Goal: Transaction & Acquisition: Book appointment/travel/reservation

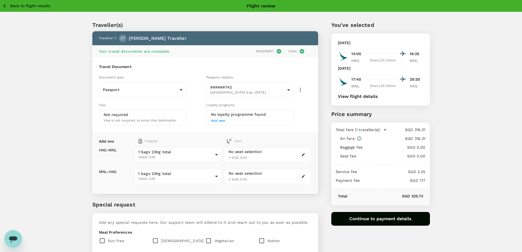
click at [14, 5] on p "Back to flight results" at bounding box center [30, 5] width 40 height 5
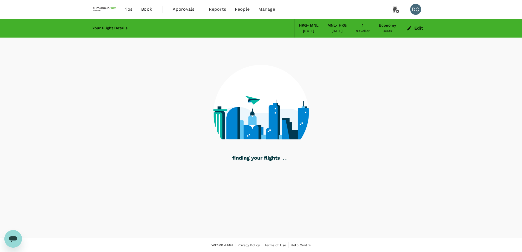
click at [182, 12] on span "Approvals" at bounding box center [186, 9] width 27 height 7
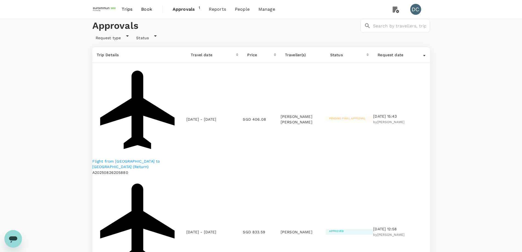
click at [121, 158] on p "Flight from Singapore to Bangkok (Return)" at bounding box center [139, 163] width 94 height 11
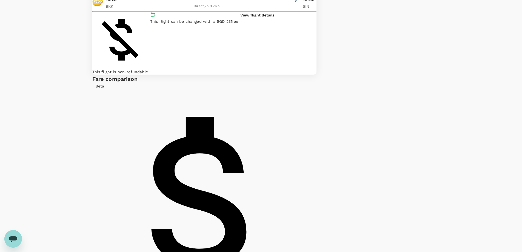
scroll to position [90, 0]
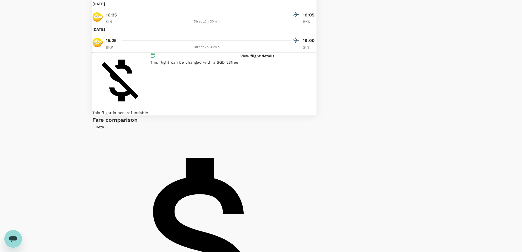
scroll to position [6, 0]
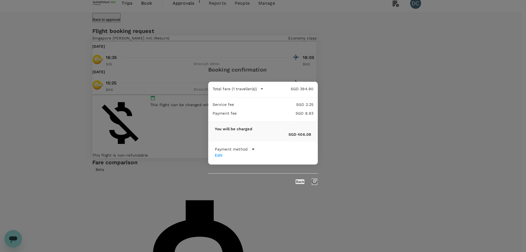
click at [244, 151] on p "Payment method" at bounding box center [231, 148] width 33 height 5
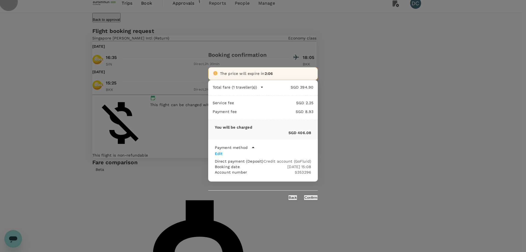
click at [311, 197] on button "Confirm" at bounding box center [311, 197] width 14 height 5
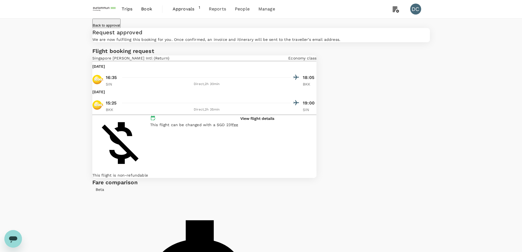
scroll to position [0, 0]
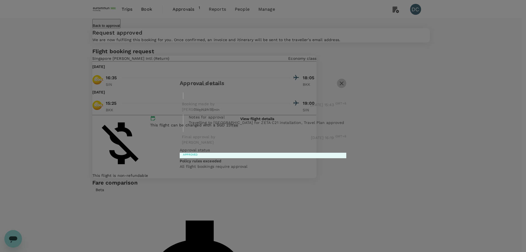
click at [345, 87] on icon "button" at bounding box center [341, 83] width 7 height 7
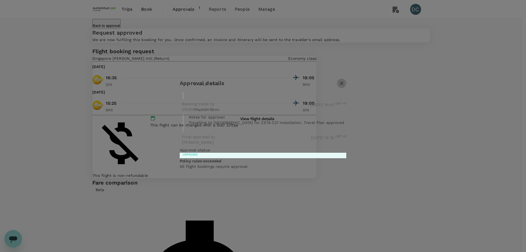
click at [343, 85] on icon "button" at bounding box center [342, 83] width 4 height 4
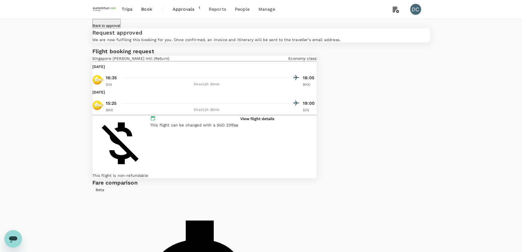
click at [186, 8] on span "Approvals" at bounding box center [186, 9] width 26 height 7
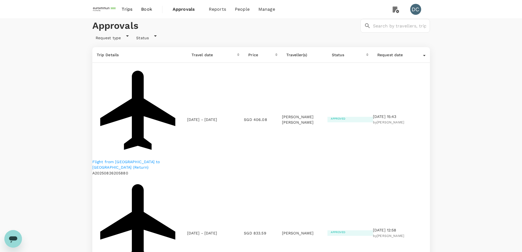
drag, startPoint x: 191, startPoint y: 96, endPoint x: 202, endPoint y: 102, distance: 12.1
click at [202, 117] on p "[DATE] - [DATE]" at bounding box center [202, 119] width 30 height 5
copy p "[DATE] - [DATE]"
click at [158, 41] on div "Request type Status" at bounding box center [260, 35] width 340 height 10
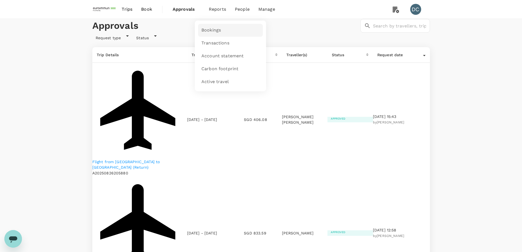
click at [205, 30] on span "Bookings" at bounding box center [210, 30] width 19 height 6
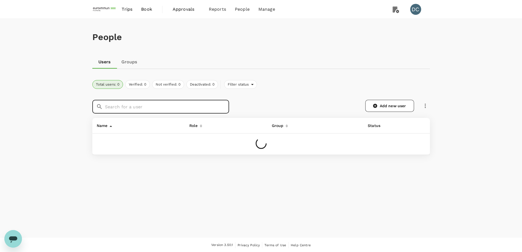
click at [131, 106] on input "text" at bounding box center [167, 107] width 124 height 14
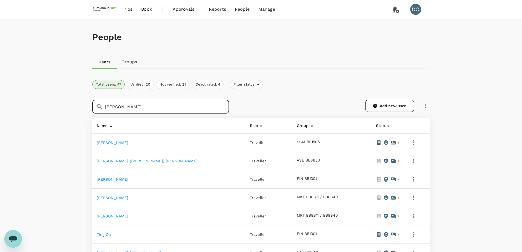
type input "[PERSON_NAME]"
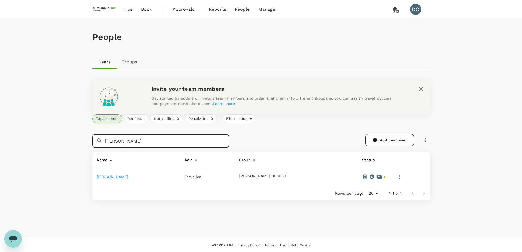
click at [110, 178] on link "[PERSON_NAME]" at bounding box center [113, 176] width 32 height 4
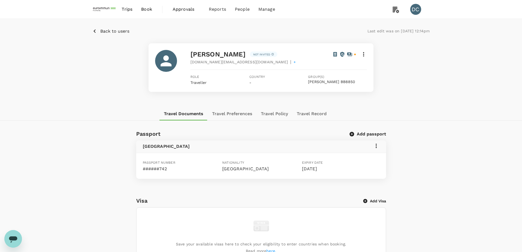
click at [364, 54] on icon at bounding box center [363, 54] width 7 height 7
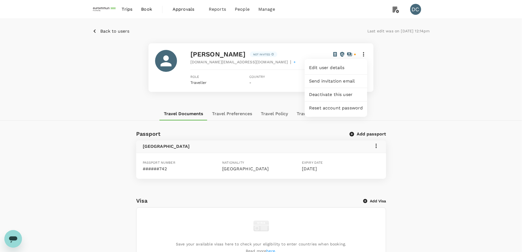
click at [344, 67] on span "Edit user details" at bounding box center [336, 67] width 54 height 7
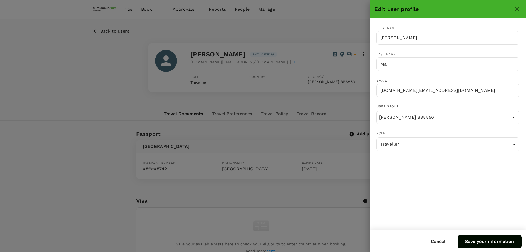
click at [489, 241] on button "Save your information" at bounding box center [489, 241] width 64 height 14
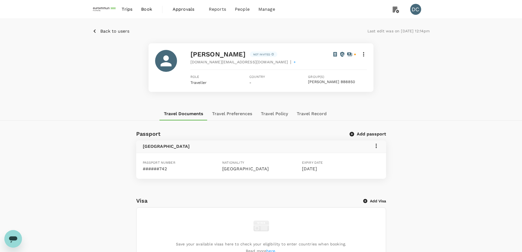
click at [364, 55] on icon at bounding box center [363, 54] width 7 height 7
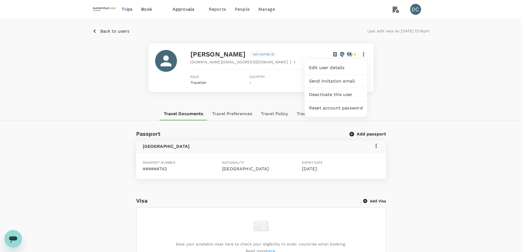
click at [349, 80] on span "Send invitation email" at bounding box center [336, 81] width 54 height 7
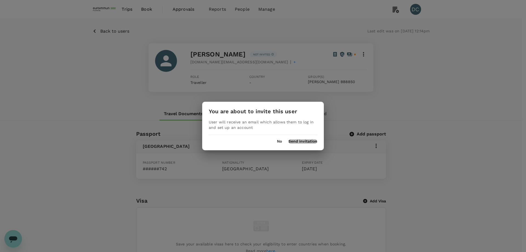
click at [305, 141] on button "Send invitation" at bounding box center [302, 141] width 29 height 4
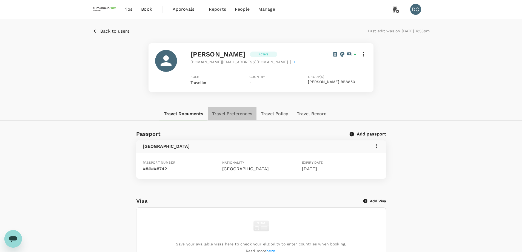
click at [233, 111] on button "Travel Preferences" at bounding box center [232, 113] width 49 height 13
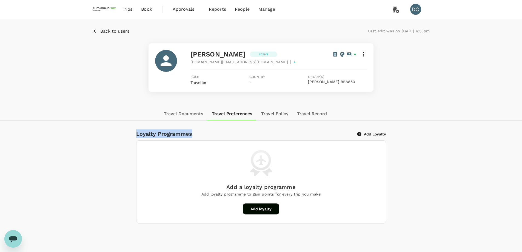
drag, startPoint x: 135, startPoint y: 134, endPoint x: 197, endPoint y: 135, distance: 62.2
click at [197, 135] on div "Loyalty Programmes" at bounding box center [242, 131] width 221 height 13
copy h6 "Loyalty Programmes"
click at [262, 212] on button "Add loyalty" at bounding box center [261, 208] width 36 height 11
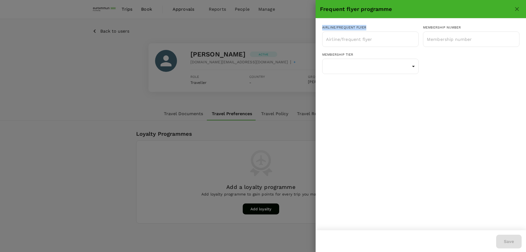
drag, startPoint x: 322, startPoint y: 27, endPoint x: 370, endPoint y: 27, distance: 48.2
click at [370, 27] on div "Airline/Frequent Flyer ​" at bounding box center [368, 34] width 101 height 27
copy div "Airline/Frequent Flyer"
drag, startPoint x: 423, startPoint y: 27, endPoint x: 473, endPoint y: 27, distance: 50.7
click at [473, 27] on div "Membership number ​" at bounding box center [468, 34] width 101 height 27
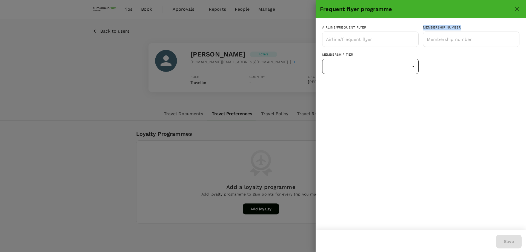
copy div "Membership number"
drag, startPoint x: 320, startPoint y: 55, endPoint x: 359, endPoint y: 55, distance: 39.2
click at [359, 55] on div "Membership tier ​ Status tier ​" at bounding box center [368, 61] width 101 height 27
copy div "Membership tier"
click at [413, 66] on body "Trips Book Approvals 0 Reports People Manage DC Back to users Last edit was on …" at bounding box center [263, 140] width 526 height 280
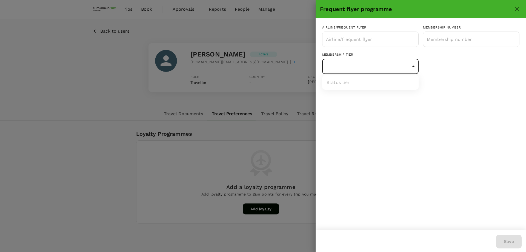
click at [413, 66] on div at bounding box center [263, 126] width 526 height 252
click at [516, 8] on icon "close" at bounding box center [517, 9] width 4 height 4
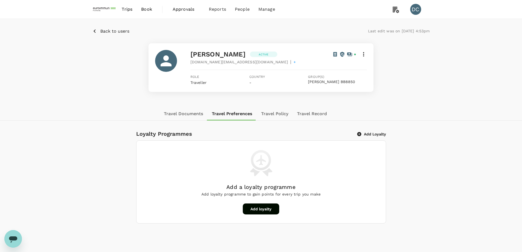
click at [394, 105] on div "Back to users Last edit was on [DATE] 4:53pm [PERSON_NAME] Active [DOMAIN_NAME]…" at bounding box center [261, 63] width 522 height 88
click at [343, 54] on icon at bounding box center [342, 54] width 4 height 5
click at [336, 38] on link "Payment method" at bounding box center [330, 38] width 33 height 4
click at [277, 110] on button "Travel Policy" at bounding box center [275, 113] width 36 height 13
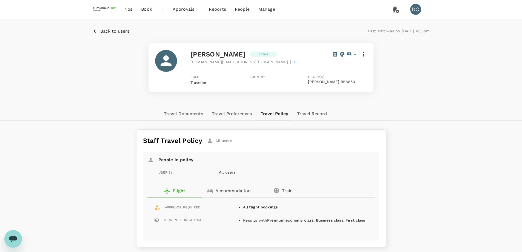
click at [315, 113] on button "Travel Record" at bounding box center [311, 113] width 39 height 13
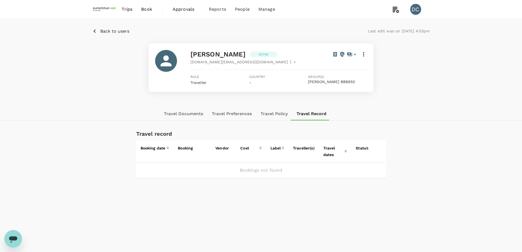
click at [272, 111] on button "Travel Policy" at bounding box center [274, 113] width 36 height 13
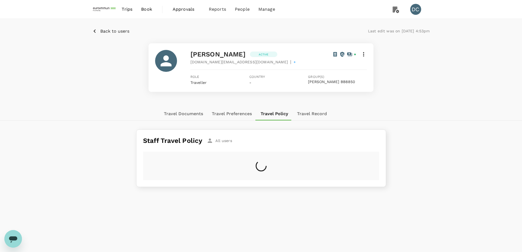
click at [233, 116] on button "Travel Preferences" at bounding box center [231, 113] width 49 height 13
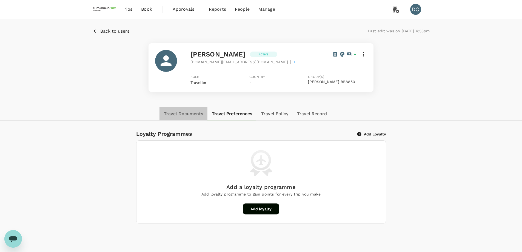
click at [194, 114] on button "Travel Documents" at bounding box center [183, 113] width 48 height 13
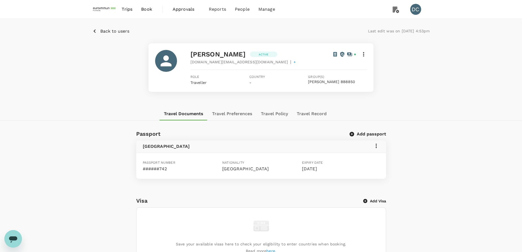
click at [127, 7] on span "Trips" at bounding box center [127, 9] width 11 height 7
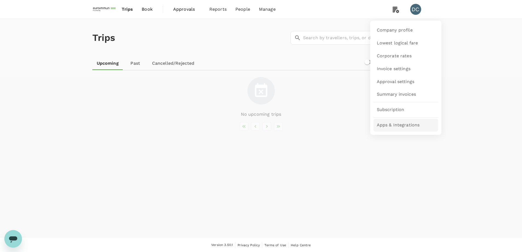
click at [399, 124] on span "Apps & Integrations" at bounding box center [398, 125] width 43 height 6
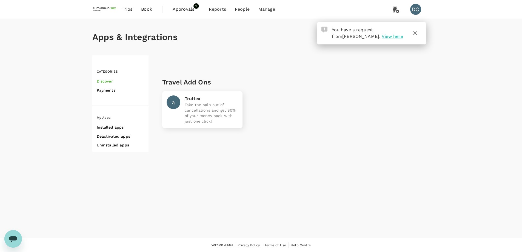
click at [381, 39] on span "View here" at bounding box center [391, 36] width 21 height 5
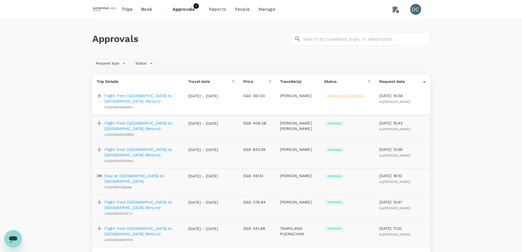
click at [148, 97] on p "Flight from [GEOGRAPHIC_DATA] to [GEOGRAPHIC_DATA] (Return)" at bounding box center [141, 98] width 75 height 11
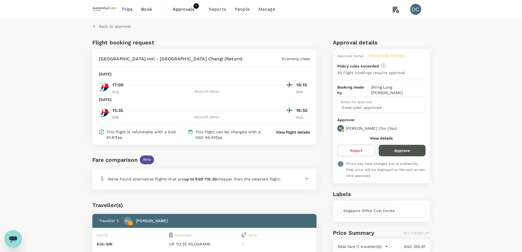
click at [391, 145] on button "Approve" at bounding box center [401, 151] width 47 height 12
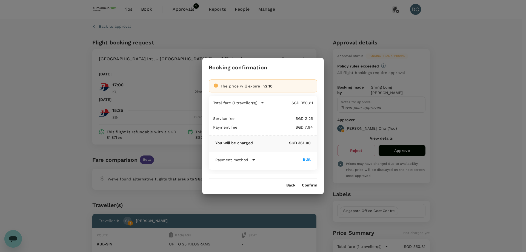
click at [234, 162] on p "Payment method" at bounding box center [231, 159] width 33 height 5
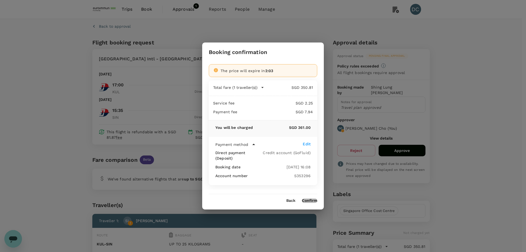
click at [312, 199] on button "Confirm" at bounding box center [309, 200] width 15 height 4
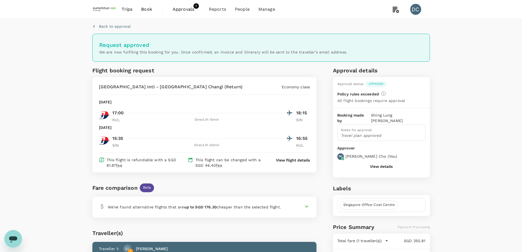
click at [377, 164] on button "View details" at bounding box center [381, 166] width 23 height 4
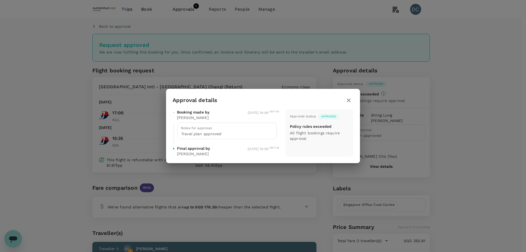
click at [350, 99] on icon "button" at bounding box center [349, 100] width 4 height 4
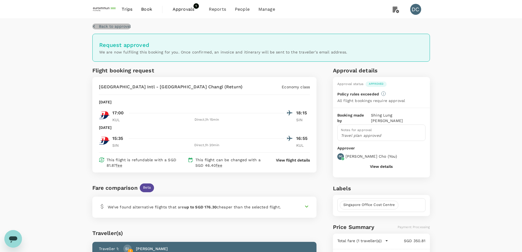
click at [99, 27] on p "Back to approval" at bounding box center [115, 26] width 32 height 5
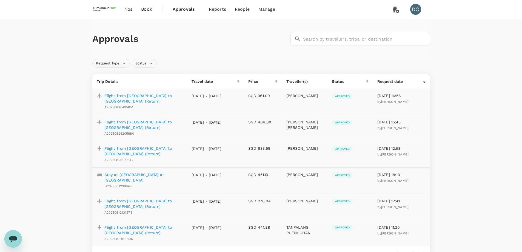
click at [136, 94] on p "Flight from [GEOGRAPHIC_DATA] to [GEOGRAPHIC_DATA] (Return)" at bounding box center [143, 98] width 78 height 11
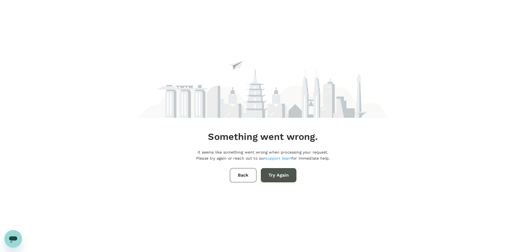
click at [274, 177] on button "Try Again" at bounding box center [279, 175] width 36 height 14
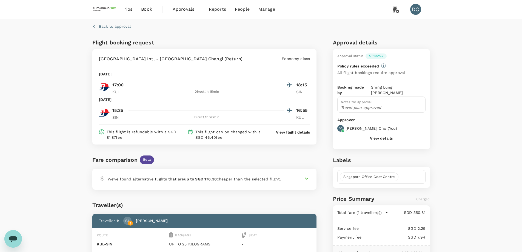
click at [375, 136] on button "View details" at bounding box center [381, 138] width 23 height 4
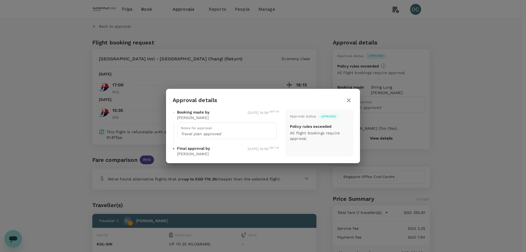
click at [348, 98] on icon "button" at bounding box center [348, 100] width 7 height 7
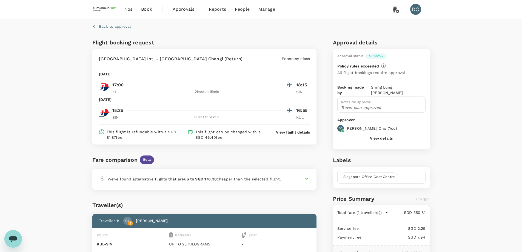
click at [306, 178] on icon at bounding box center [306, 178] width 7 height 7
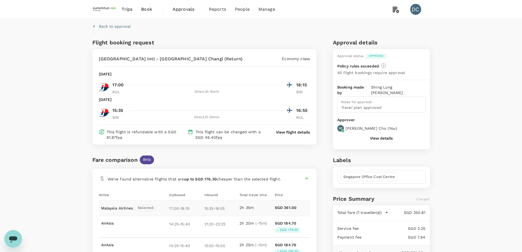
click at [132, 10] on span "Trips" at bounding box center [127, 9] width 11 height 7
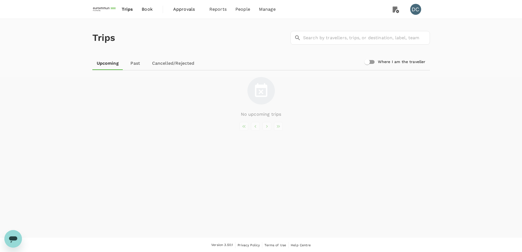
click at [126, 12] on span "Trips" at bounding box center [127, 9] width 11 height 7
click at [232, 35] on link "Users" at bounding box center [254, 30] width 65 height 12
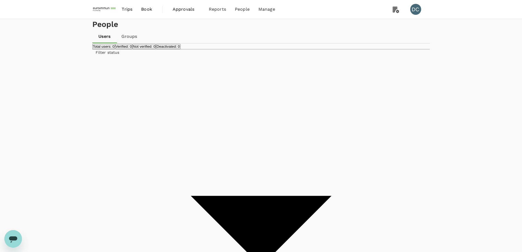
type input "[PERSON_NAME]"
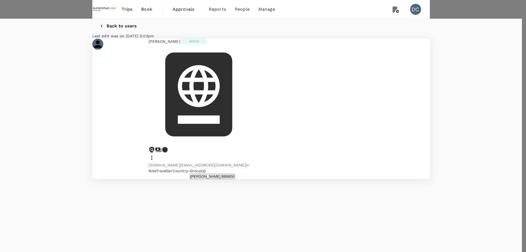
click at [357, 52] on li "Cathay Pacific Marco Polo Club/Asia Miles" at bounding box center [370, 49] width 96 height 5
type input "Cathay Pacific Marco Polo Club/Asia Miles"
type input "1138826688"
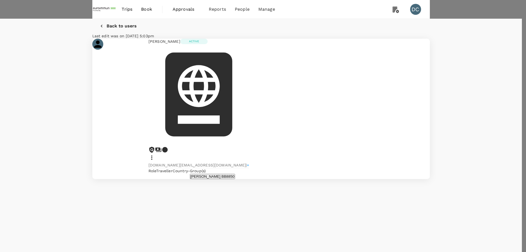
type input "8"
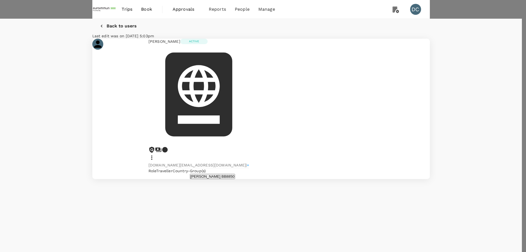
type input "25/10/2016"
type input "25/10/2026"
type input "23/02/1977"
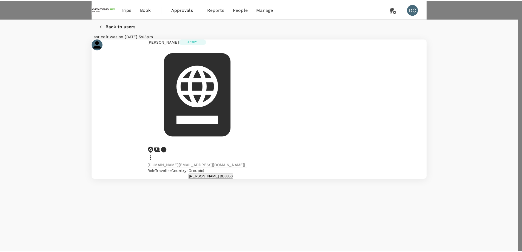
scroll to position [1, 0]
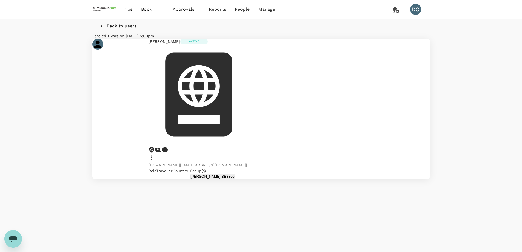
scroll to position [110, 0]
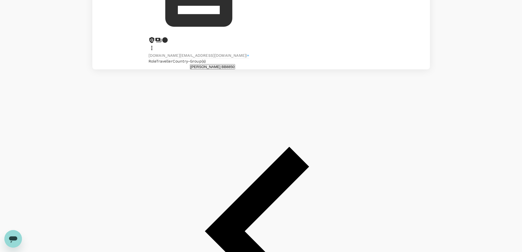
scroll to position [55, 0]
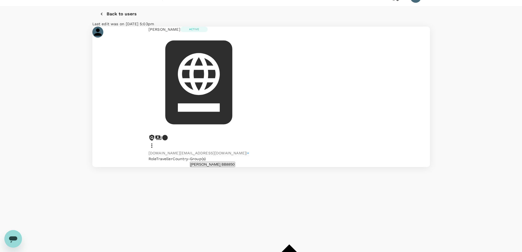
scroll to position [0, 0]
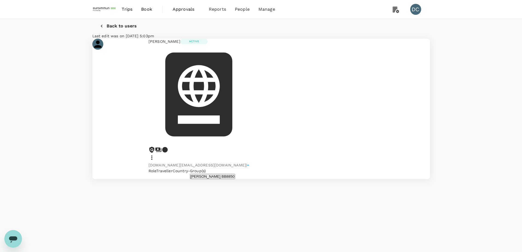
click at [143, 11] on span "Book" at bounding box center [146, 9] width 11 height 7
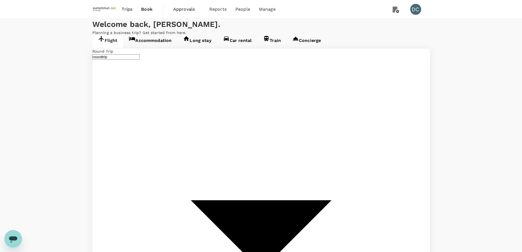
type input "Hong Kong Intl (HKG)"
type input "Ninoy Aquino Intl (MNL)"
type input "Singapore Changi (SIN)"
type input "Ninoy Aquino Intl (MNL)"
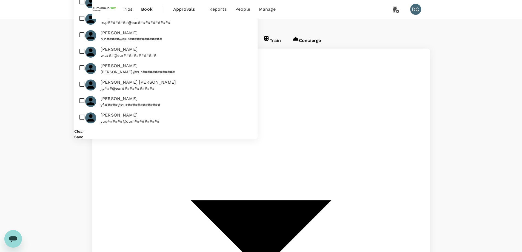
type input "mart"
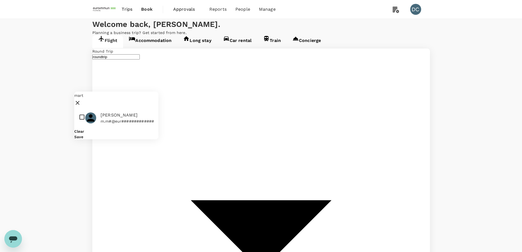
click at [109, 112] on span "[PERSON_NAME]" at bounding box center [127, 115] width 53 height 7
checkbox input "true"
click at [83, 134] on button "Save" at bounding box center [78, 136] width 9 height 4
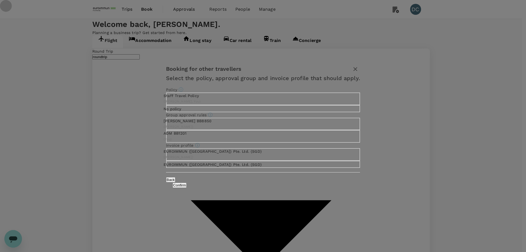
click at [204, 67] on input "Staff Travel Policy ( Martin Ma, You )" at bounding box center [263, 126] width 526 height 252
click at [200, 147] on icon "The payment currency and company information are based on the selected invoice …" at bounding box center [197, 145] width 5 height 5
click at [197, 146] on icon "The payment currency and company information are based on the selected invoice …" at bounding box center [197, 145] width 1 height 2
click at [186, 188] on button "Confirm" at bounding box center [180, 184] width 14 height 5
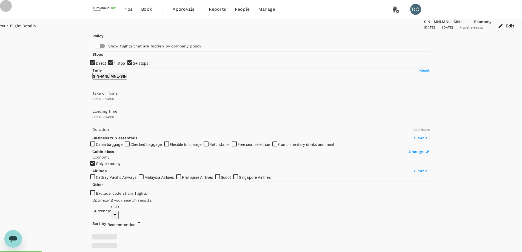
click at [94, 110] on input "2+ stops" at bounding box center [261, 126] width 522 height 252
checkbox input "false"
click at [95, 99] on input "1 stop" at bounding box center [261, 126] width 522 height 252
checkbox input "false"
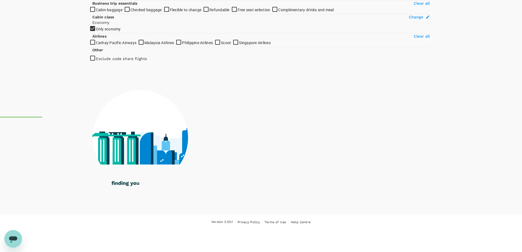
scroll to position [200, 0]
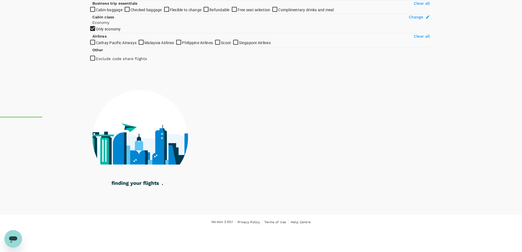
checkbox input "true"
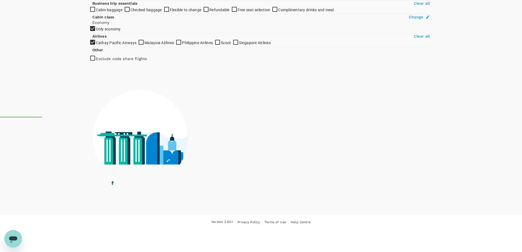
type input "1205"
checkbox input "false"
checkbox input "true"
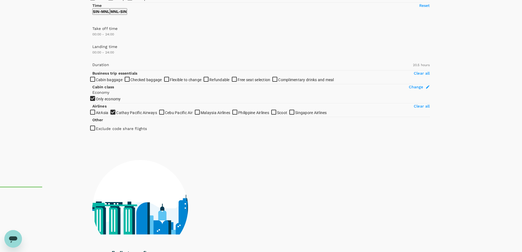
scroll to position [0, 0]
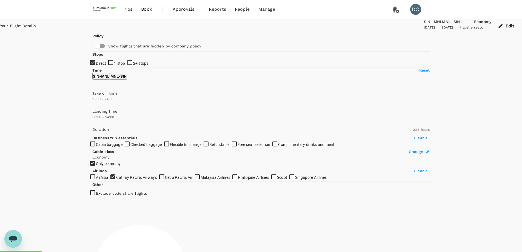
type input "840"
drag, startPoint x: 93, startPoint y: 162, endPoint x: 142, endPoint y: 160, distance: 49.0
click at [92, 106] on span at bounding box center [92, 106] width 0 height 0
click at [127, 79] on p "MNL - SIN" at bounding box center [118, 75] width 16 height 5
type input "1085"
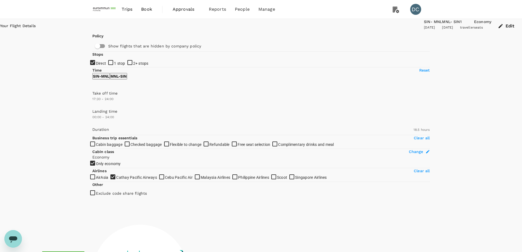
type input "1050"
drag, startPoint x: 92, startPoint y: 162, endPoint x: 154, endPoint y: 161, distance: 61.9
click at [92, 106] on span at bounding box center [92, 106] width 0 height 0
checkbox input "false"
checkbox input "true"
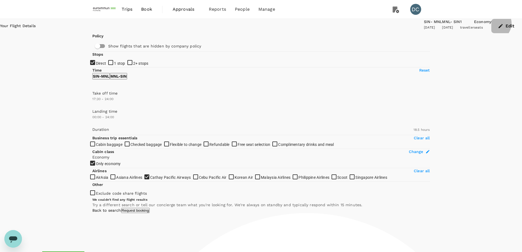
click at [498, 28] on icon "button" at bounding box center [500, 25] width 5 height 5
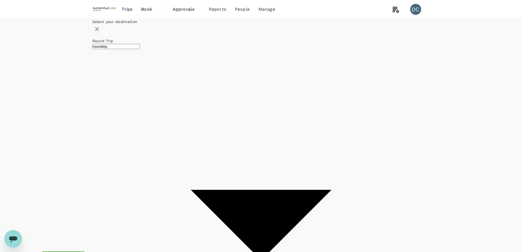
type input "Singapore Changi (SIN)"
type input "Ninoy Aquino Intl (MNL)"
click at [264, 87] on div "11" at bounding box center [259, 82] width 10 height 10
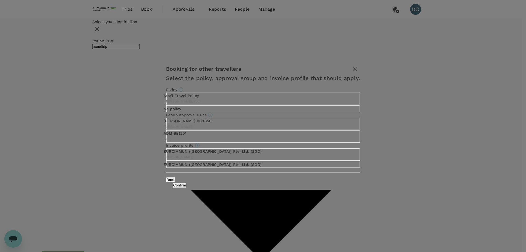
click at [200, 93] on p "Staff Travel Policy" at bounding box center [181, 95] width 37 height 5
click at [232, 69] on input "Staff Travel Policy ( Martin Ma, You )" at bounding box center [263, 126] width 526 height 252
click at [186, 188] on button "Confirm" at bounding box center [180, 184] width 14 height 5
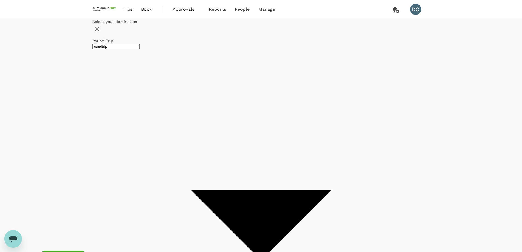
checkbox input "false"
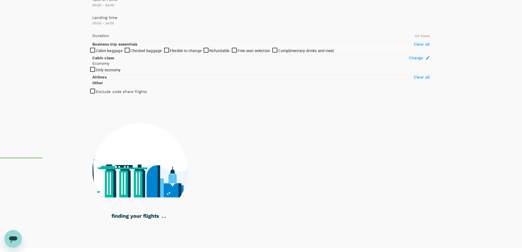
scroll to position [33, 0]
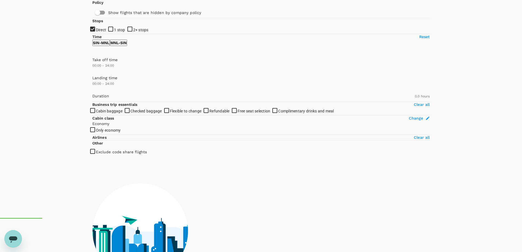
type input "1005"
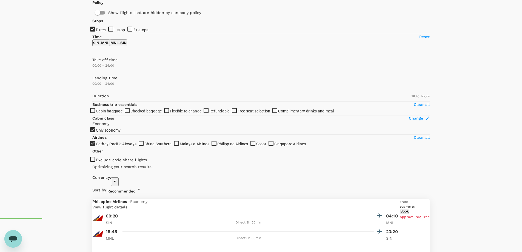
checkbox input "true"
type input "SGD"
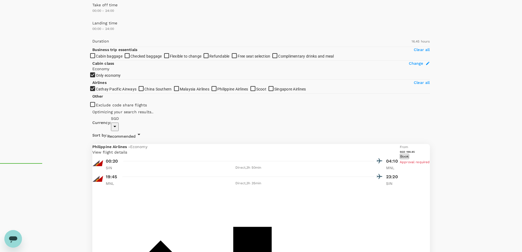
scroll to position [0, 0]
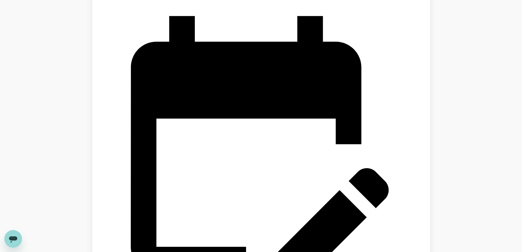
type input "1205"
checkbox input "false"
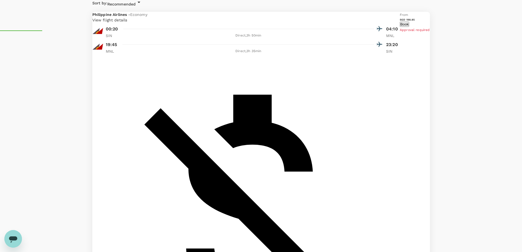
scroll to position [219, 0]
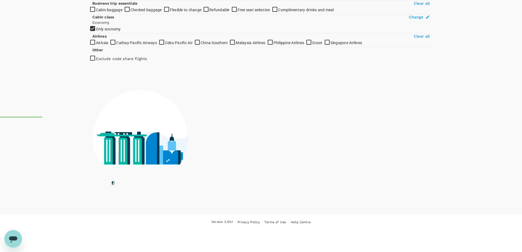
checkbox input "true"
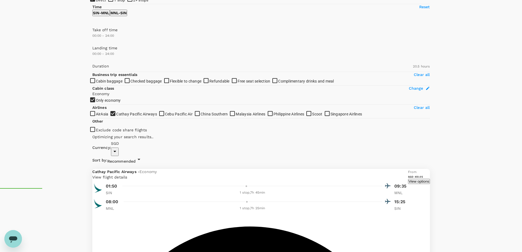
scroll to position [55, 0]
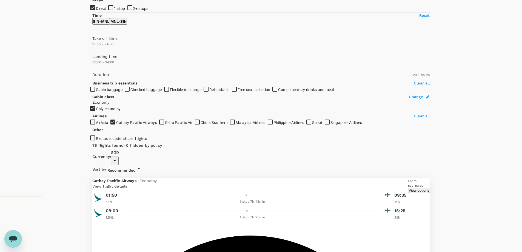
type input "780"
drag, startPoint x: 93, startPoint y: 110, endPoint x: 139, endPoint y: 108, distance: 46.0
click at [92, 51] on span at bounding box center [92, 51] width 0 height 0
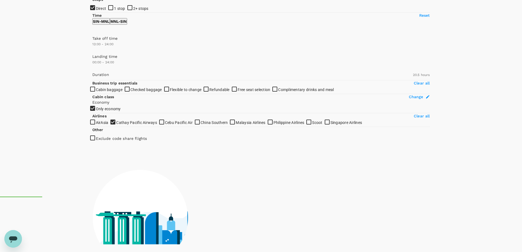
click at [127, 24] on p "MNL - SIN" at bounding box center [118, 21] width 16 height 5
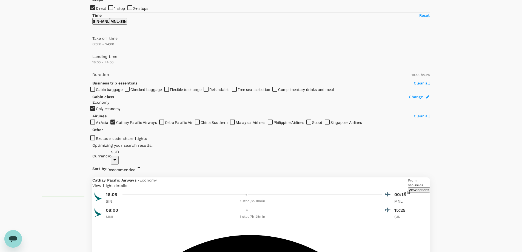
type input "990"
drag, startPoint x: 94, startPoint y: 132, endPoint x: 151, endPoint y: 131, distance: 57.0
click at [92, 70] on span at bounding box center [92, 70] width 0 height 0
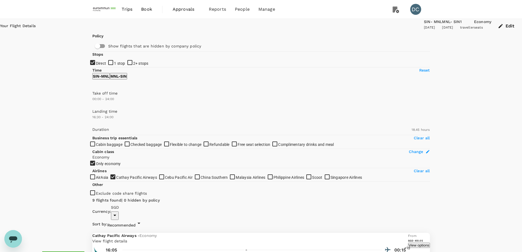
click at [109, 79] on p "SIN - MNL" at bounding box center [101, 75] width 16 height 5
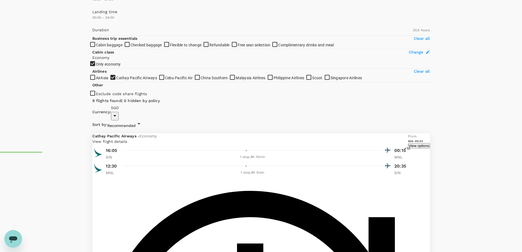
scroll to position [34, 0]
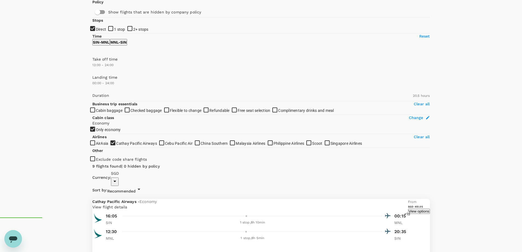
type input "660"
drag, startPoint x: 137, startPoint y: 129, endPoint x: 130, endPoint y: 129, distance: 7.1
click at [92, 72] on span at bounding box center [92, 72] width 0 height 0
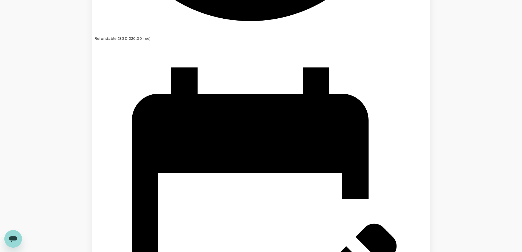
scroll to position [1273, 0]
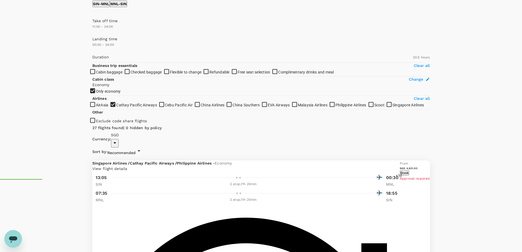
scroll to position [0, 0]
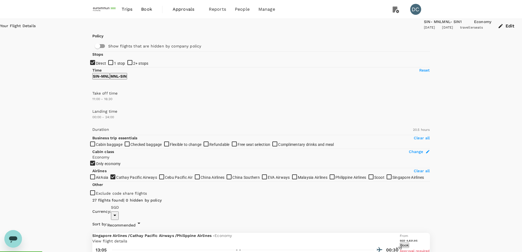
type input "960"
drag, startPoint x: 174, startPoint y: 162, endPoint x: 148, endPoint y: 162, distance: 25.7
click at [92, 106] on span at bounding box center [92, 106] width 0 height 0
click at [127, 79] on p "MNL - SIN" at bounding box center [118, 75] width 16 height 5
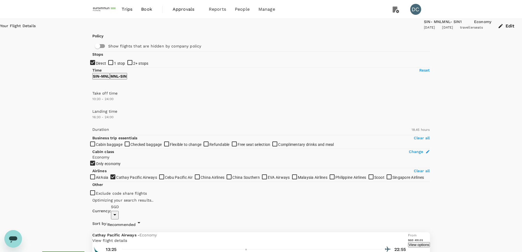
type input "900"
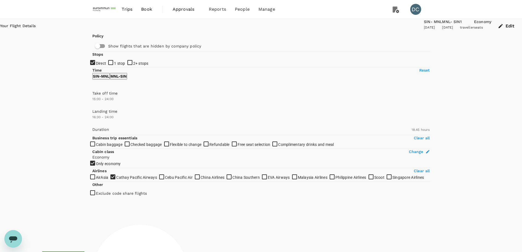
drag, startPoint x: 91, startPoint y: 162, endPoint x: 145, endPoint y: 163, distance: 54.2
click at [92, 106] on span at bounding box center [92, 106] width 0 height 0
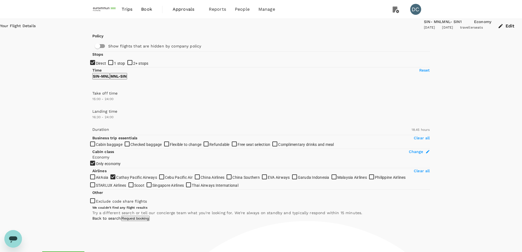
click at [121, 216] on link "Back to search" at bounding box center [106, 218] width 29 height 4
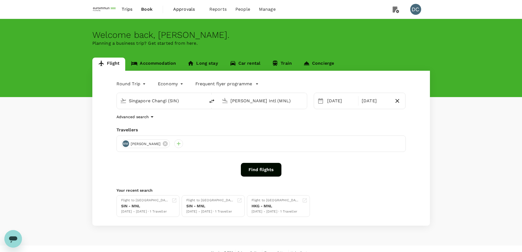
click at [264, 171] on button "Find flights" at bounding box center [261, 170] width 41 height 14
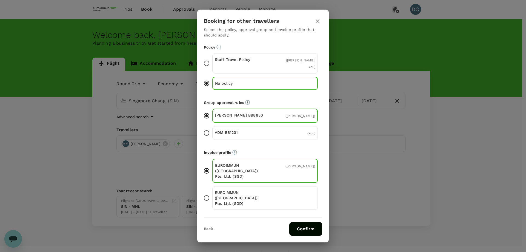
click at [183, 100] on div "Booking for other travellers Select the policy, approval group and invoice prof…" at bounding box center [263, 126] width 526 height 252
click at [316, 23] on icon "button" at bounding box center [317, 21] width 4 height 4
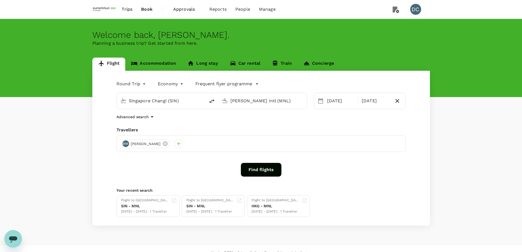
click at [178, 97] on input "Singapore Changi (SIN)" at bounding box center [161, 100] width 65 height 8
paste input "HKG"
click at [154, 113] on p "Hong Kong, Hong Kong" at bounding box center [169, 111] width 110 height 5
type input "Hong Kong, Hong Kong (any)"
click at [256, 169] on button "Find flights" at bounding box center [261, 170] width 41 height 14
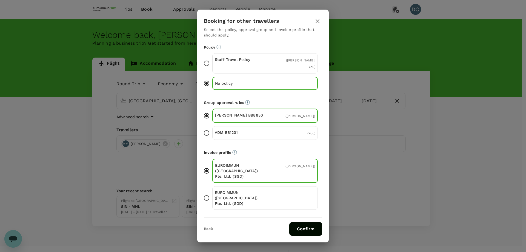
click at [227, 62] on p "Staff Travel Policy" at bounding box center [240, 59] width 50 height 5
click at [212, 69] on input "Staff Travel Policy ( Martin Ma, You )" at bounding box center [207, 64] width 12 height 12
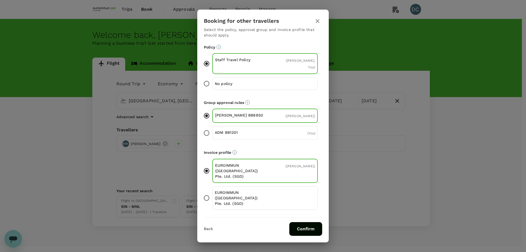
click at [306, 222] on button "Confirm" at bounding box center [305, 229] width 33 height 14
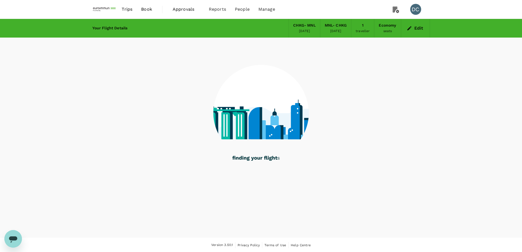
scroll to position [1, 0]
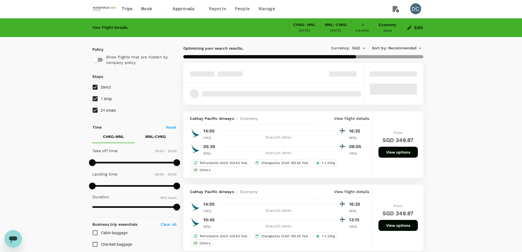
type input "SGD"
type input "1440"
click at [94, 102] on input "1 stop" at bounding box center [95, 99] width 12 height 12
checkbox input "false"
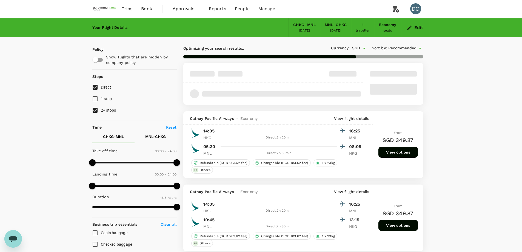
click at [94, 109] on input "2+ stops" at bounding box center [95, 110] width 12 height 12
checkbox input "false"
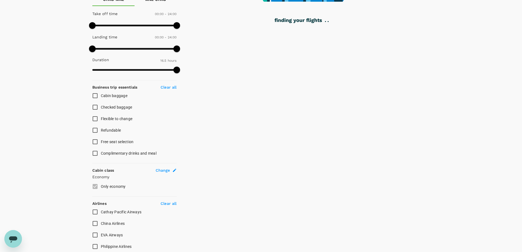
scroll to position [200, 0]
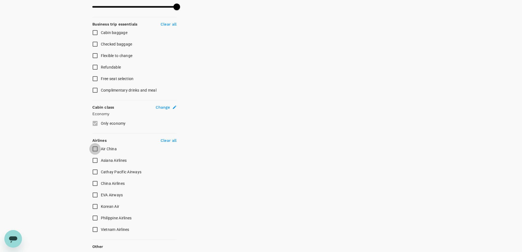
click at [94, 148] on input "Air China" at bounding box center [95, 149] width 12 height 12
click at [95, 149] on input "Air China" at bounding box center [95, 149] width 12 height 12
checkbox input "false"
click at [94, 173] on input "Cathay Pacific Airways" at bounding box center [95, 172] width 12 height 12
checkbox input "true"
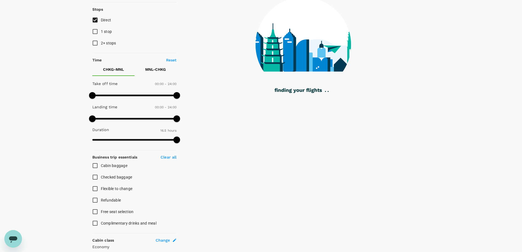
scroll to position [0, 0]
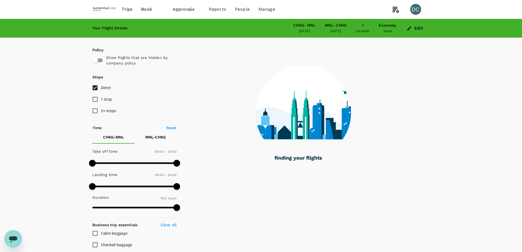
type input "1395"
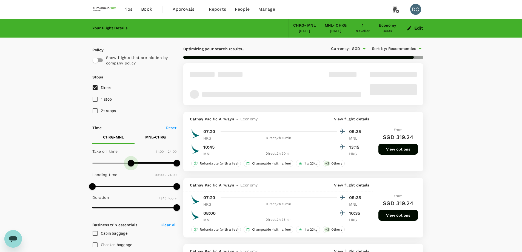
type input "690"
drag, startPoint x: 104, startPoint y: 162, endPoint x: 133, endPoint y: 162, distance: 28.8
click at [133, 162] on span at bounding box center [132, 163] width 7 height 7
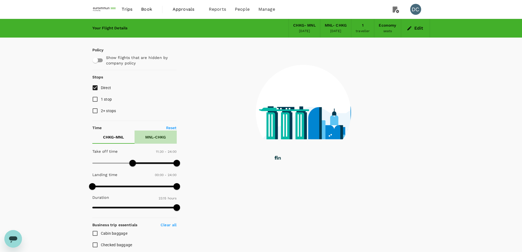
click at [148, 138] on p "MNL - CHKG" at bounding box center [155, 136] width 21 height 5
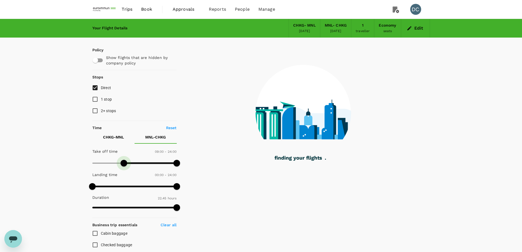
type input "690"
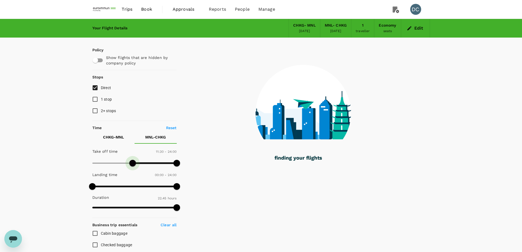
drag, startPoint x: 90, startPoint y: 163, endPoint x: 133, endPoint y: 163, distance: 42.4
click at [133, 163] on span at bounding box center [132, 163] width 7 height 7
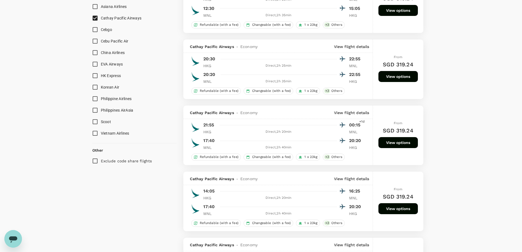
scroll to position [356, 0]
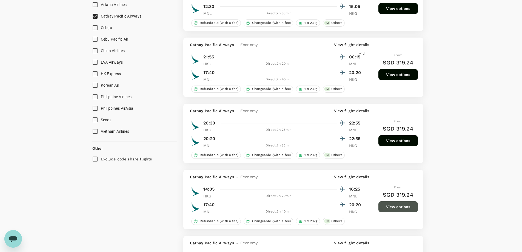
click at [395, 208] on button "View options" at bounding box center [397, 206] width 39 height 11
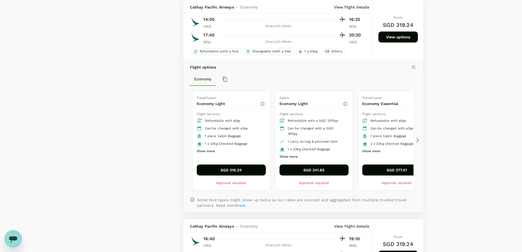
scroll to position [498, 0]
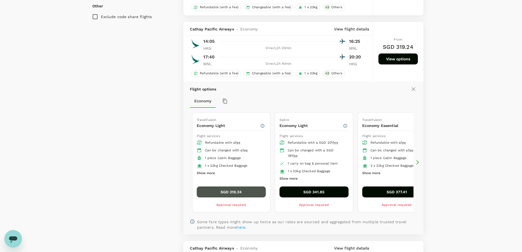
click at [215, 194] on button "SGD 319.24" at bounding box center [231, 191] width 69 height 11
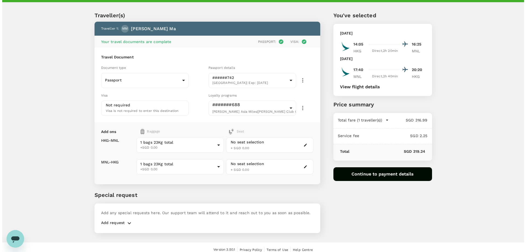
scroll to position [15, 0]
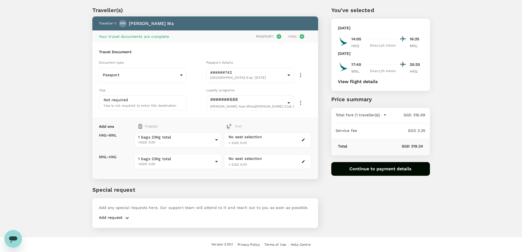
click at [351, 82] on button "View flight details" at bounding box center [358, 81] width 40 height 5
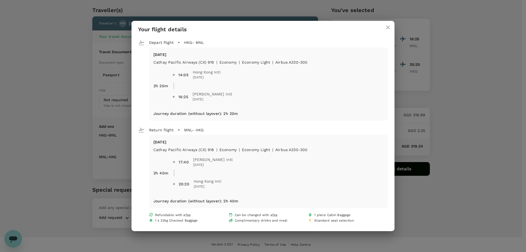
click at [391, 30] on icon "close" at bounding box center [387, 27] width 7 height 7
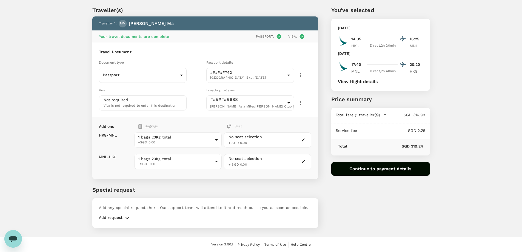
click at [386, 168] on button "Continue to payment details" at bounding box center [380, 169] width 99 height 14
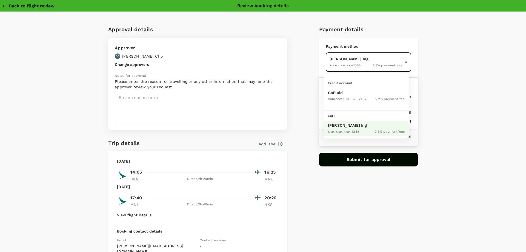
click at [345, 54] on body "Back to flight results Flight review Traveller(s) Traveller 1 : MM Martin Ma Yo…" at bounding box center [263, 118] width 526 height 266
click at [343, 97] on span "Balance : SGD 32,971.57" at bounding box center [347, 99] width 39 height 4
type input "9ae08bde-94be-4a60-86d8-4726f2345b2b"
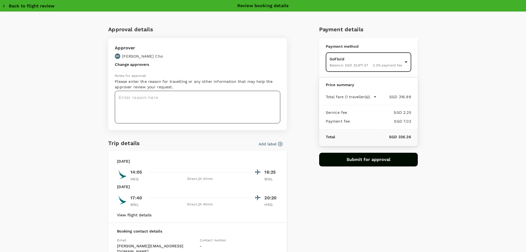
click at [135, 96] on textarea at bounding box center [197, 107] width 165 height 33
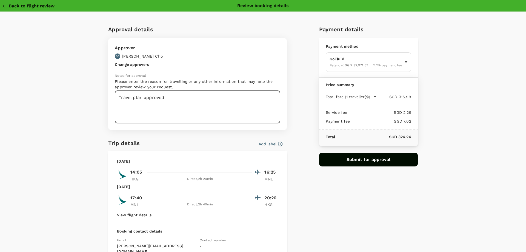
type textarea "Travel plan approved"
click at [269, 146] on button "Add label" at bounding box center [271, 143] width 24 height 5
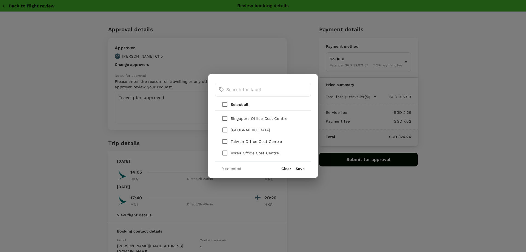
click at [262, 120] on p "Singapore Office Cost Centre" at bounding box center [259, 118] width 57 height 5
click at [225, 117] on input "checkbox" at bounding box center [225, 119] width 12 height 12
checkbox input "true"
click at [301, 169] on button "Save" at bounding box center [299, 168] width 9 height 4
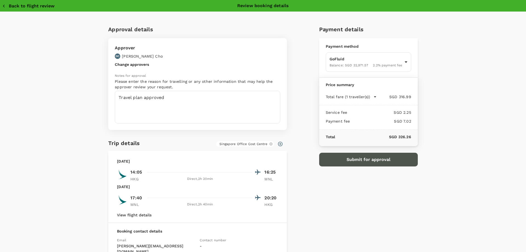
click at [336, 160] on button "Submit for approval" at bounding box center [368, 160] width 99 height 14
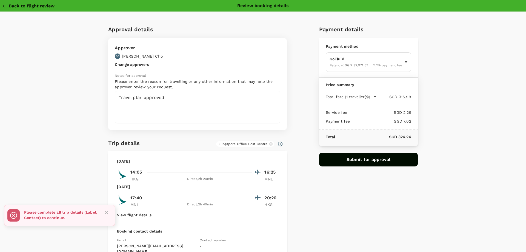
click at [315, 193] on div "Payment details Payment method GoFluid Balance : SGD 32,971.57 2.2 % payment fe…" at bounding box center [366, 166] width 103 height 291
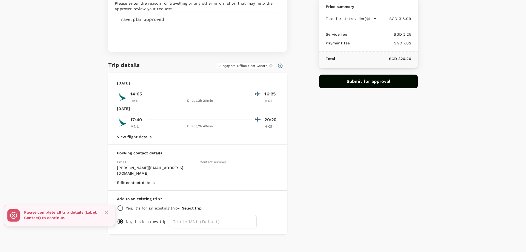
scroll to position [79, 0]
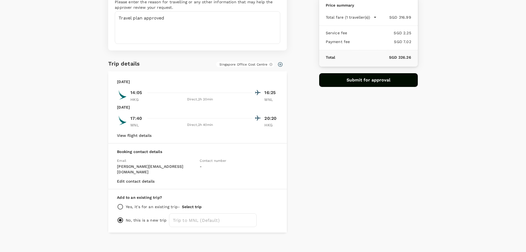
click at [146, 179] on button "Edit contact details" at bounding box center [136, 181] width 38 height 4
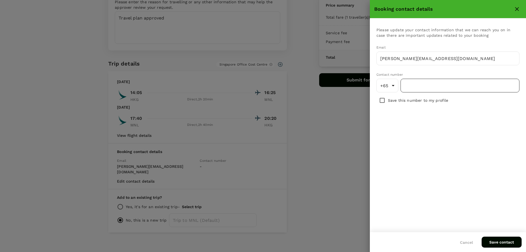
click at [440, 87] on input "number" at bounding box center [459, 86] width 119 height 14
type input "97629214"
click at [501, 240] on button "Save contact" at bounding box center [501, 241] width 40 height 11
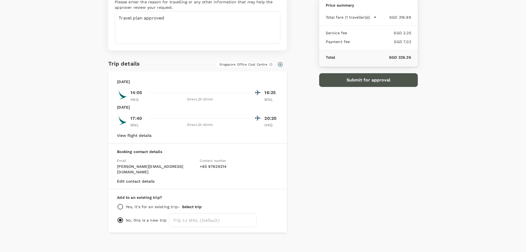
click at [351, 82] on button "Submit for approval" at bounding box center [368, 80] width 99 height 14
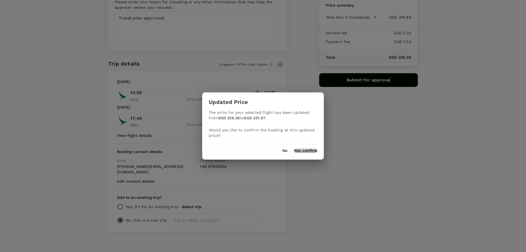
click at [305, 152] on button "Yes, confirm" at bounding box center [305, 150] width 23 height 4
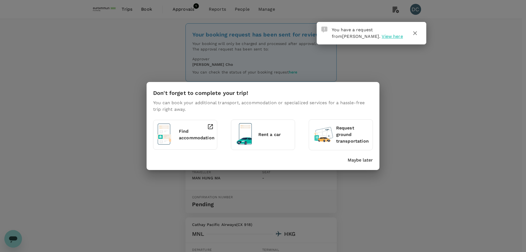
click at [352, 160] on p "Maybe later" at bounding box center [360, 160] width 25 height 7
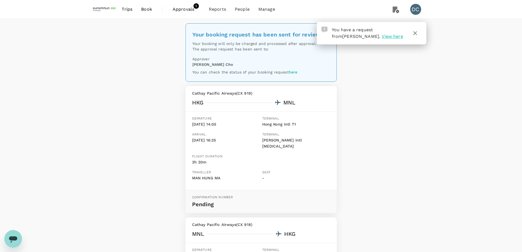
click at [381, 35] on span "View here" at bounding box center [391, 36] width 21 height 5
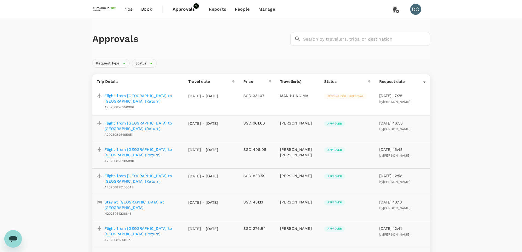
click at [143, 97] on p "Flight from Hong Kong to Manila (Return)" at bounding box center [141, 98] width 75 height 11
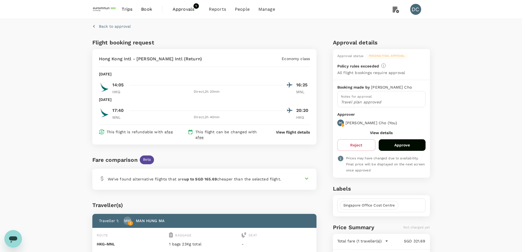
click at [377, 134] on button "View details" at bounding box center [381, 132] width 23 height 4
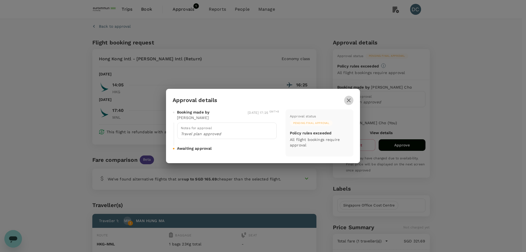
click at [347, 99] on icon "button" at bounding box center [348, 100] width 7 height 7
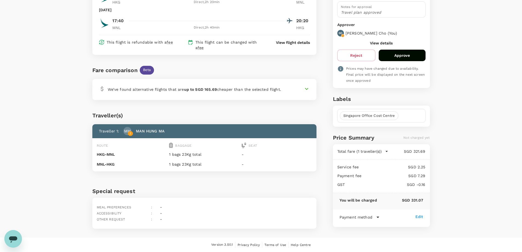
scroll to position [90, 0]
click at [389, 58] on button "Approve" at bounding box center [401, 55] width 47 height 12
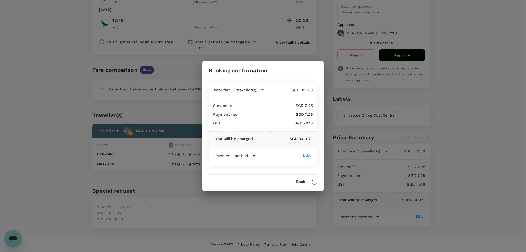
click at [249, 157] on div "Payment method" at bounding box center [258, 155] width 87 height 7
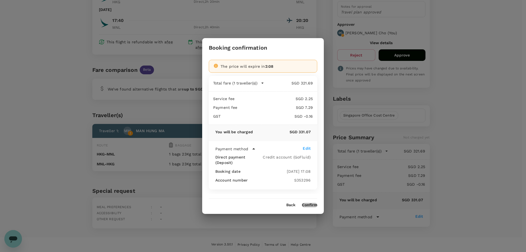
click at [306, 203] on button "Confirm" at bounding box center [309, 205] width 15 height 4
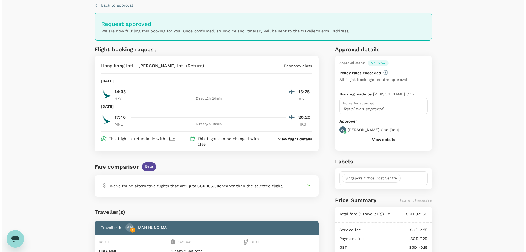
scroll to position [8, 0]
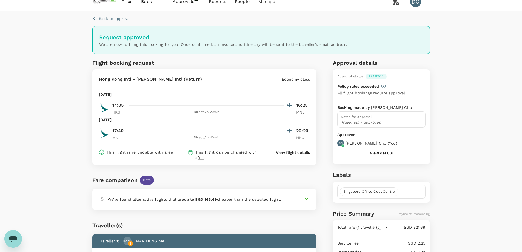
click at [294, 153] on p "View flight details" at bounding box center [293, 152] width 34 height 5
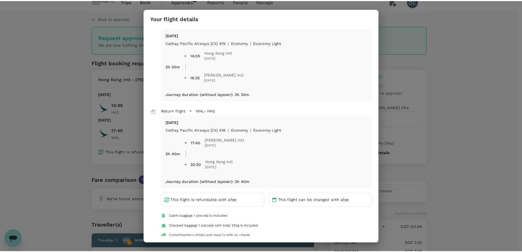
scroll to position [0, 0]
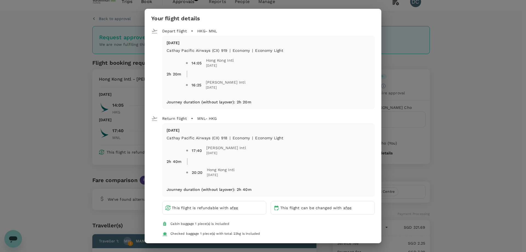
click at [494, 32] on div "Your flight details Depart flight HKG - MNL Wed, 03 Sep Cathay Pacific Airways …" at bounding box center [263, 126] width 526 height 252
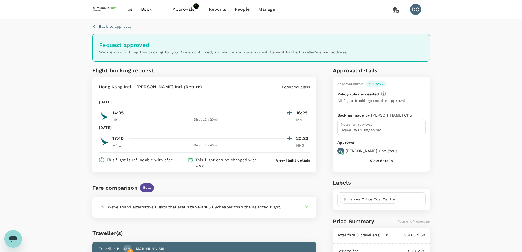
click at [184, 5] on link "Approvals 1" at bounding box center [186, 9] width 36 height 19
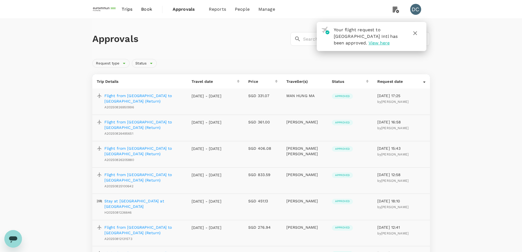
click at [415, 33] on icon "button" at bounding box center [415, 33] width 4 height 4
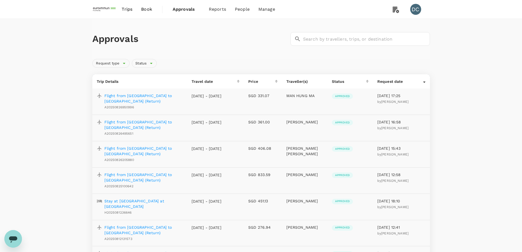
click at [128, 9] on span "Trips" at bounding box center [127, 9] width 11 height 7
